Goal: Task Accomplishment & Management: Use online tool/utility

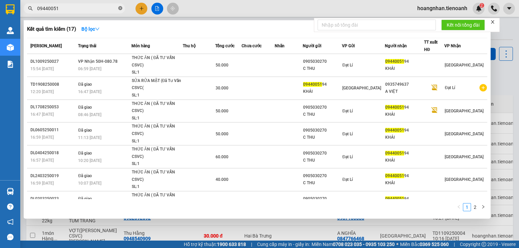
click at [119, 7] on icon "close-circle" at bounding box center [120, 8] width 4 height 4
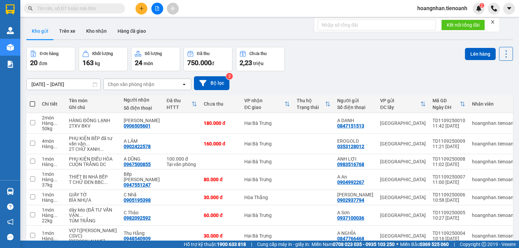
click at [85, 7] on input "text" at bounding box center [77, 8] width 80 height 7
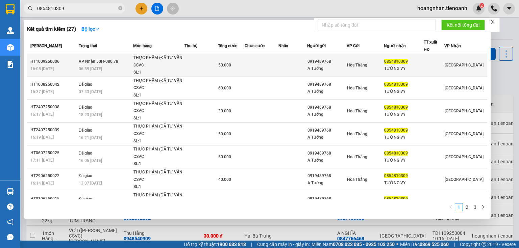
type input "0854810309"
click at [166, 65] on div "THỰC PHẨM (ĐÃ TƯ VẤN CSVC" at bounding box center [159, 61] width 51 height 15
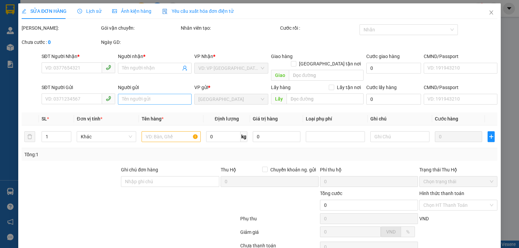
type input "0854810309"
type input "TƯỜNG VY"
type input "04930208444"
type input "0919489768"
type input "A Tường"
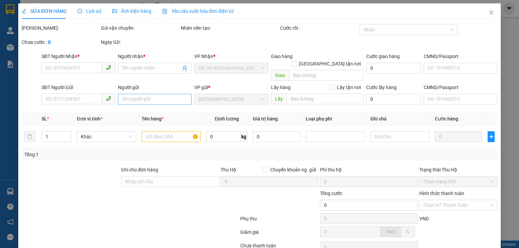
type input "049073004567"
type input "50.000"
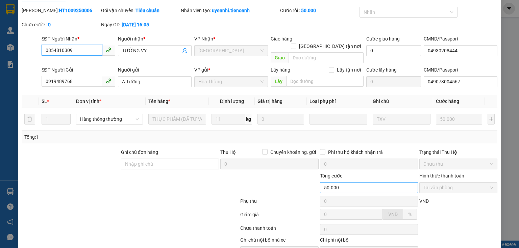
scroll to position [48, 0]
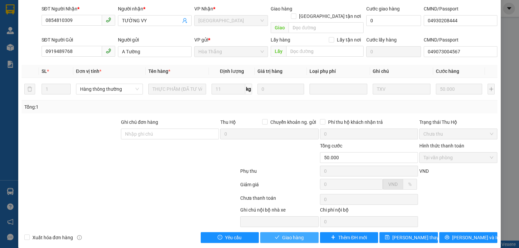
click at [301, 234] on span "Giao hàng" at bounding box center [293, 237] width 22 height 7
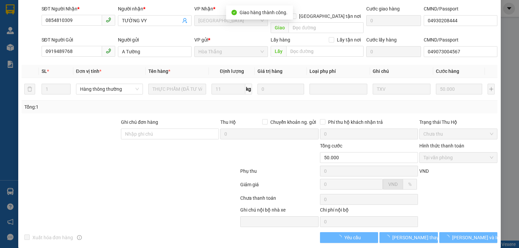
scroll to position [55, 0]
